Goal: Information Seeking & Learning: Learn about a topic

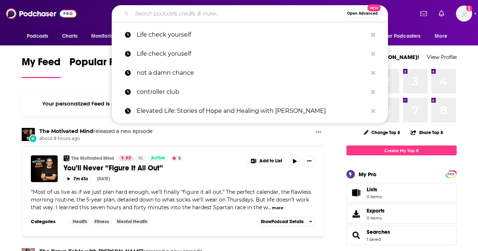
click at [218, 17] on input "Search podcasts, credits, & more..." at bounding box center [238, 14] width 212 height 12
paste input "[EMAIL_ADDRESS][DOMAIN_NAME]"
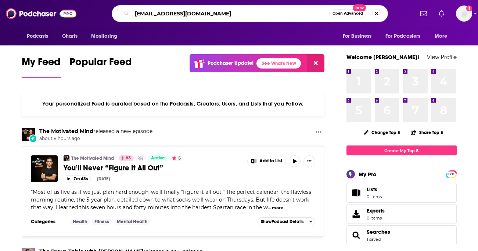
click at [146, 13] on input "[EMAIL_ADDRESS][DOMAIN_NAME]" at bounding box center [230, 14] width 197 height 12
type input "Aligned and Thriving"
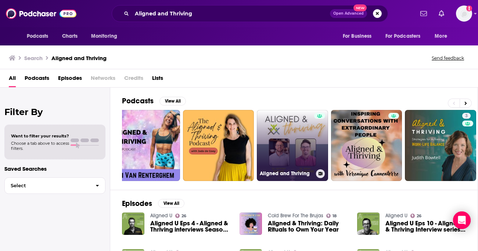
scroll to position [0, 17]
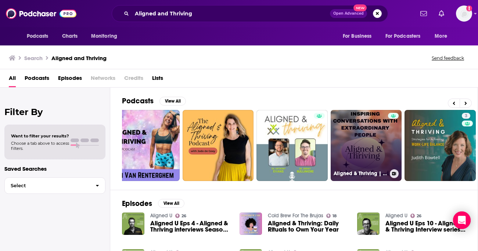
click at [340, 131] on link "Aligned & Thriving | Wellness Tips, Spiritual Growth, Self-Love Healing" at bounding box center [365, 145] width 71 height 71
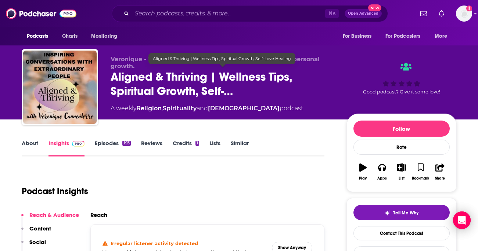
click at [131, 78] on span "Aligned & Thriving | Wellness Tips, Spiritual Growth, Self-…" at bounding box center [223, 84] width 224 height 29
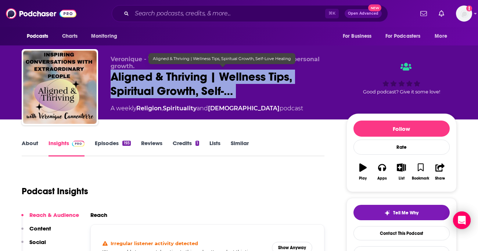
click at [131, 78] on span "Aligned & Thriving | Wellness Tips, Spiritual Growth, Self-…" at bounding box center [223, 84] width 224 height 29
copy div "Aligned & Thriving | Wellness Tips, Spiritual Growth, Self-…"
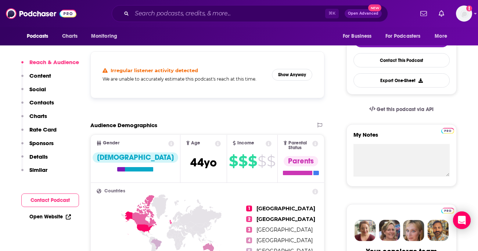
scroll to position [175, 0]
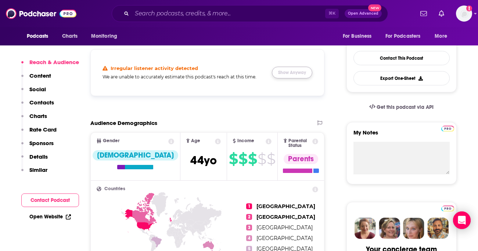
click at [295, 75] on button "Show Anyway" at bounding box center [292, 73] width 40 height 12
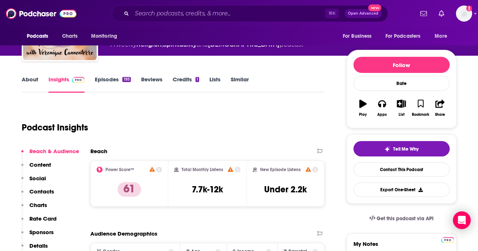
scroll to position [65, 0]
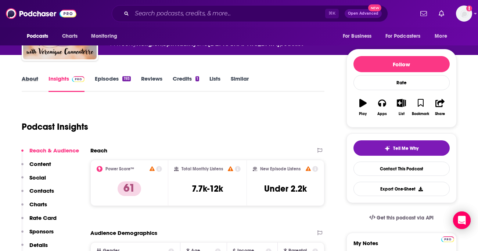
click at [38, 81] on div "About" at bounding box center [35, 83] width 27 height 17
click at [27, 82] on link "About" at bounding box center [30, 83] width 17 height 17
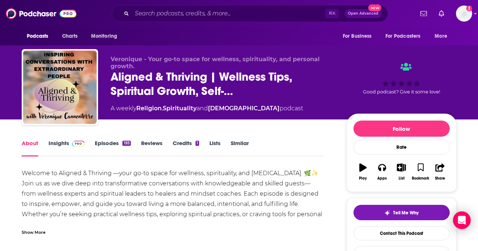
click at [66, 148] on link "Insights" at bounding box center [66, 148] width 36 height 17
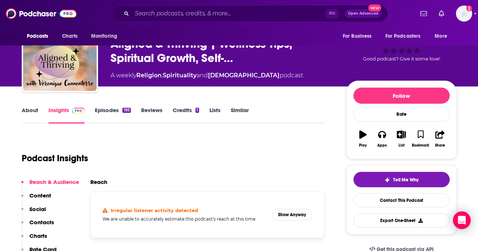
scroll to position [46, 0]
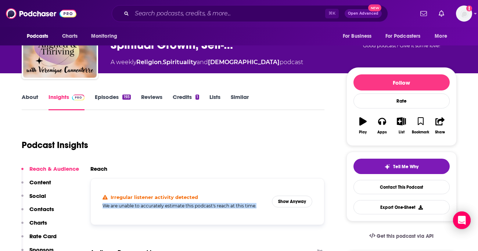
drag, startPoint x: 99, startPoint y: 206, endPoint x: 270, endPoint y: 218, distance: 171.5
click at [270, 218] on div "Irregular listener activity detected We are unable to accurately estimate this …" at bounding box center [208, 202] width 222 height 35
copy h5 "We are unable to accurately estimate this podcast's reach at this time."
click at [107, 99] on link "Episodes 193" at bounding box center [113, 102] width 36 height 17
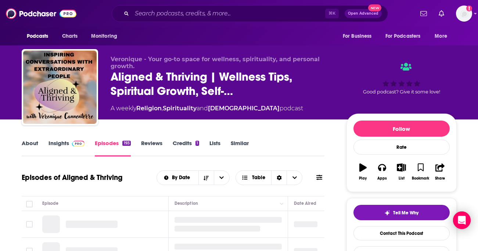
click at [60, 146] on link "Insights" at bounding box center [66, 148] width 36 height 17
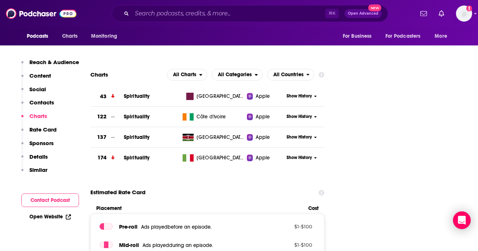
scroll to position [829, 0]
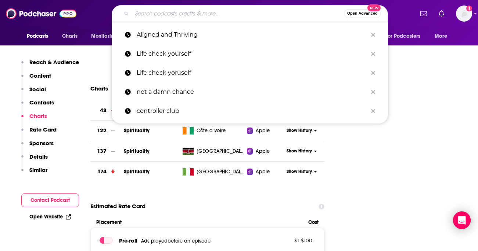
click at [186, 9] on input "Search podcasts, credits, & more..." at bounding box center [238, 14] width 212 height 12
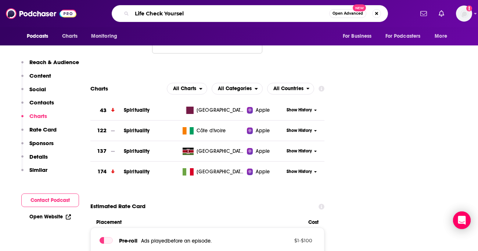
type input "Life Check Yourself"
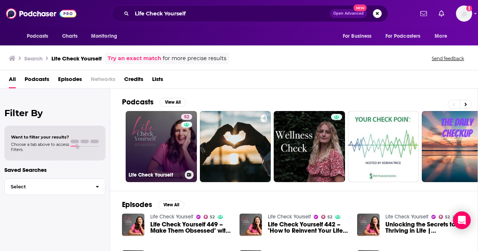
click at [153, 126] on link "52 Life Check Yourself" at bounding box center [161, 146] width 71 height 71
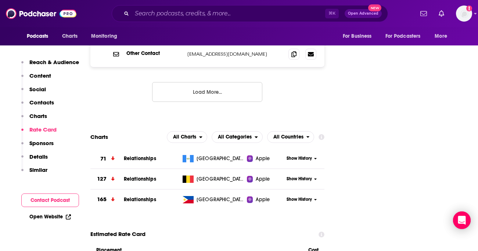
scroll to position [834, 0]
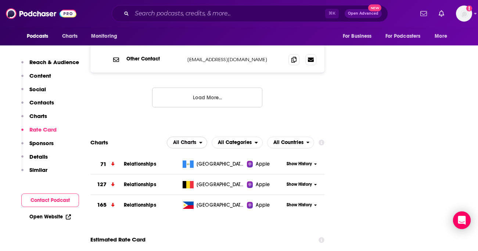
click at [202, 140] on icon "open menu" at bounding box center [200, 142] width 3 height 5
click at [200, 161] on div "Apple Charts" at bounding box center [187, 165] width 35 height 9
click at [200, 137] on button "Apple Charts" at bounding box center [183, 143] width 48 height 12
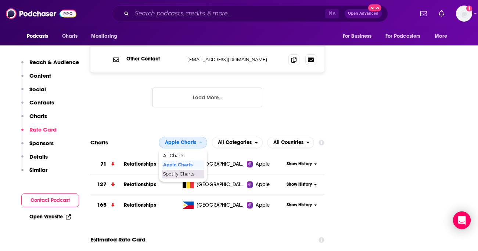
click at [193, 172] on span "Spotify Charts" at bounding box center [182, 174] width 39 height 4
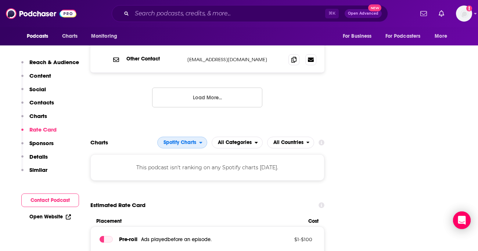
click at [193, 140] on span "Spotify Charts" at bounding box center [179, 142] width 33 height 5
click at [189, 154] on span "All Charts" at bounding box center [182, 156] width 40 height 4
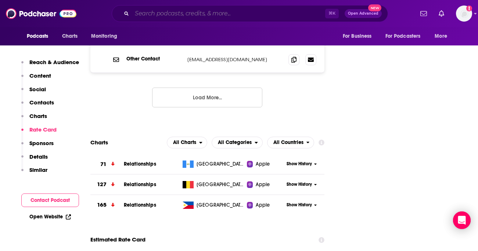
click at [211, 19] on input "Search podcasts, credits, & more..." at bounding box center [228, 14] width 193 height 12
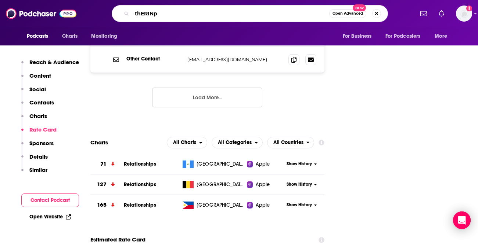
type input "thERINpy"
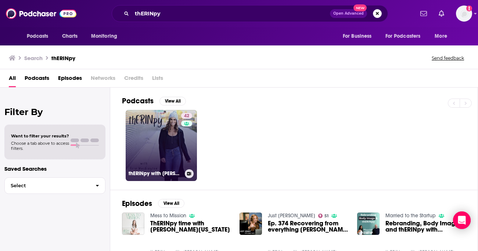
click at [158, 124] on link "42 thERINpy with [PERSON_NAME][US_STATE]" at bounding box center [161, 145] width 71 height 71
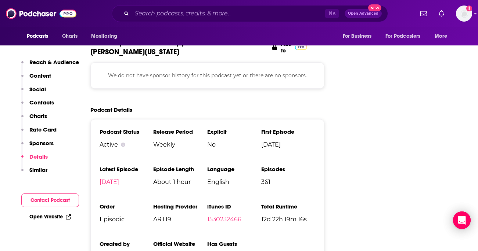
scroll to position [999, 0]
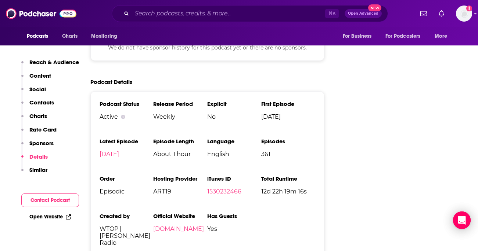
click at [209, 23] on div "Podcasts Charts Monitoring ⌘ K Open Advanced New For Business For Podcasters Mo…" at bounding box center [239, 13] width 478 height 27
click at [209, 16] on input "Search podcasts, credits, & more..." at bounding box center [228, 14] width 193 height 12
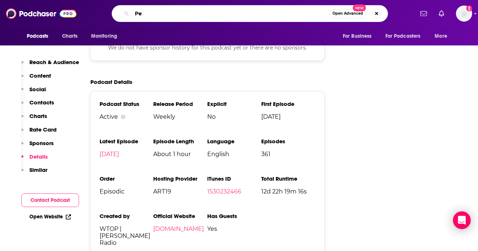
type input "P"
type input "Peak of Panic"
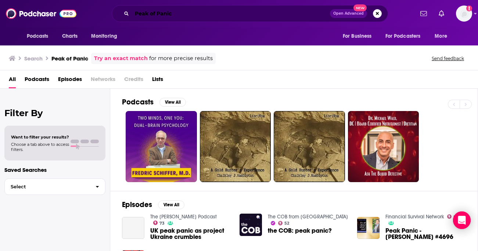
click at [148, 13] on input "Peak of Panic" at bounding box center [231, 14] width 198 height 12
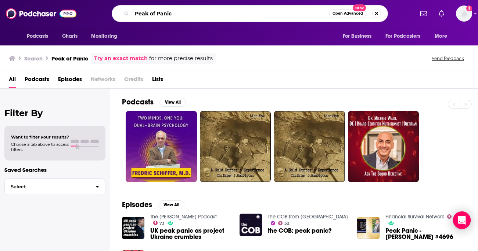
click at [148, 13] on input "Peak of Panic" at bounding box center [230, 14] width 197 height 12
click at [148, 13] on input "PeakAnof Panic" at bounding box center [230, 14] width 197 height 12
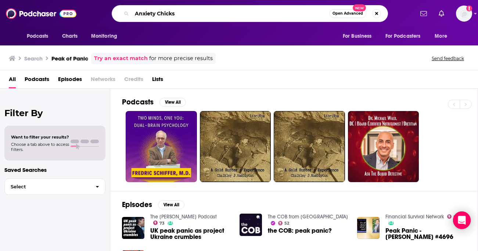
type input "Anxiety Chicks"
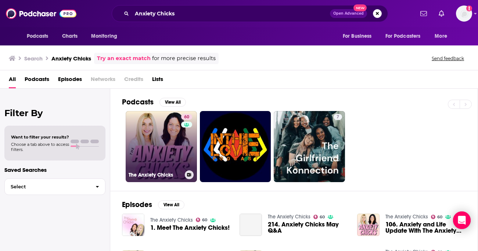
click at [145, 140] on link "60 The Anxiety Chicks" at bounding box center [161, 146] width 71 height 71
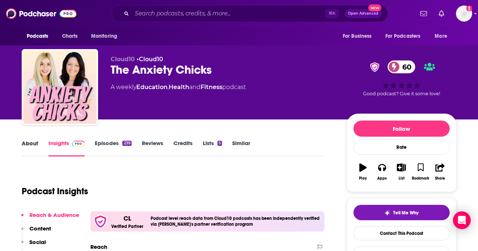
click at [40, 148] on div "About" at bounding box center [35, 148] width 27 height 17
click at [33, 148] on link "About" at bounding box center [30, 148] width 17 height 17
